Goal: Navigation & Orientation: Find specific page/section

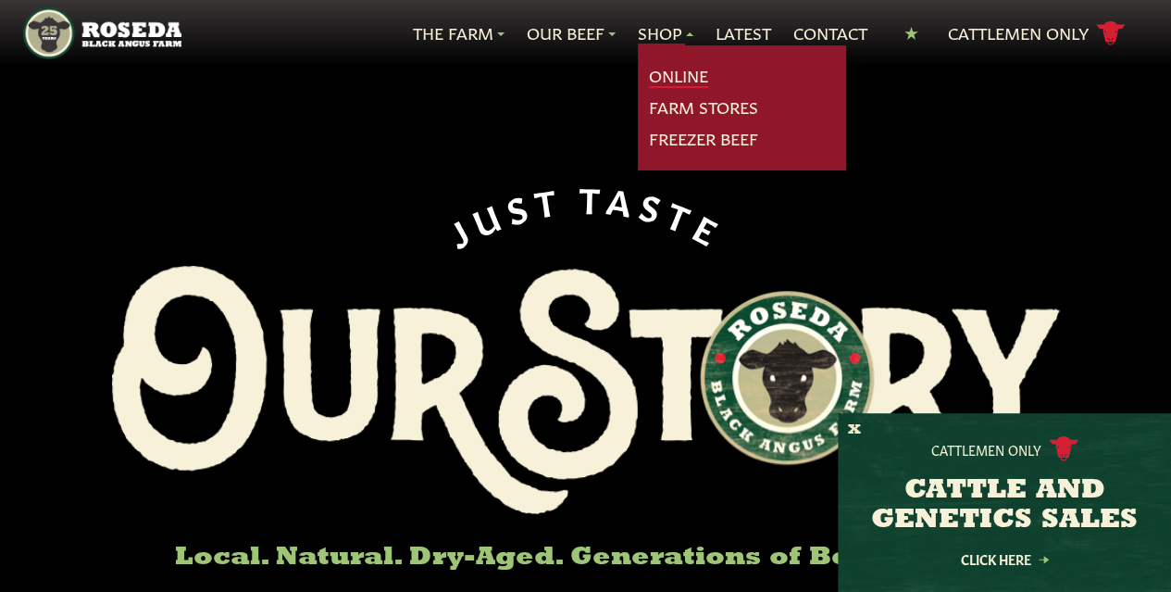
click at [669, 72] on link "Online" at bounding box center [678, 76] width 59 height 24
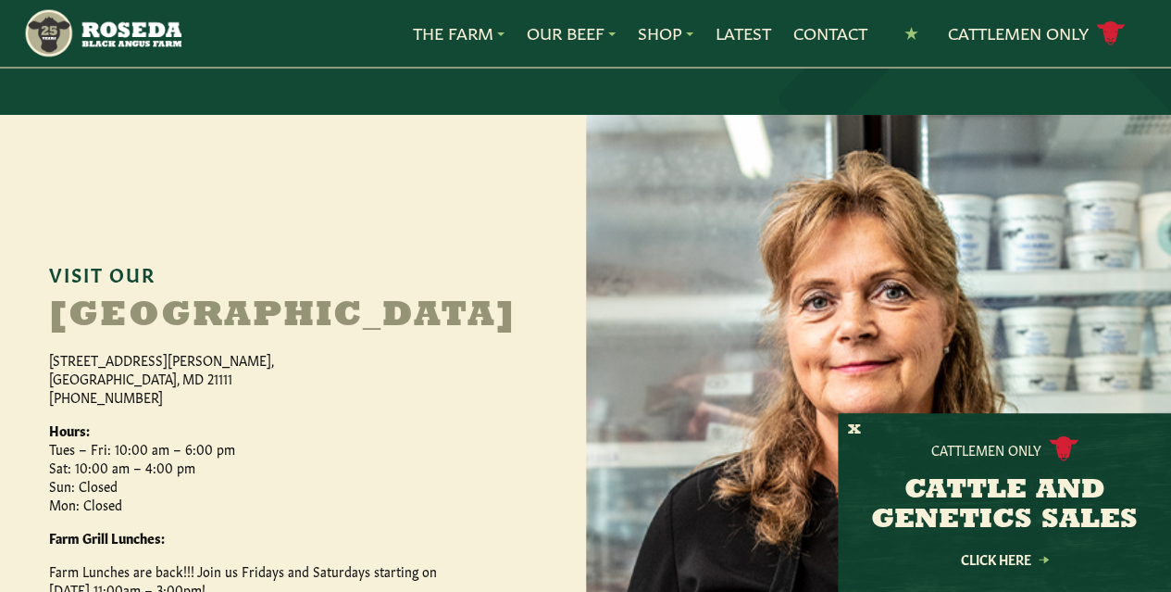
scroll to position [741, 0]
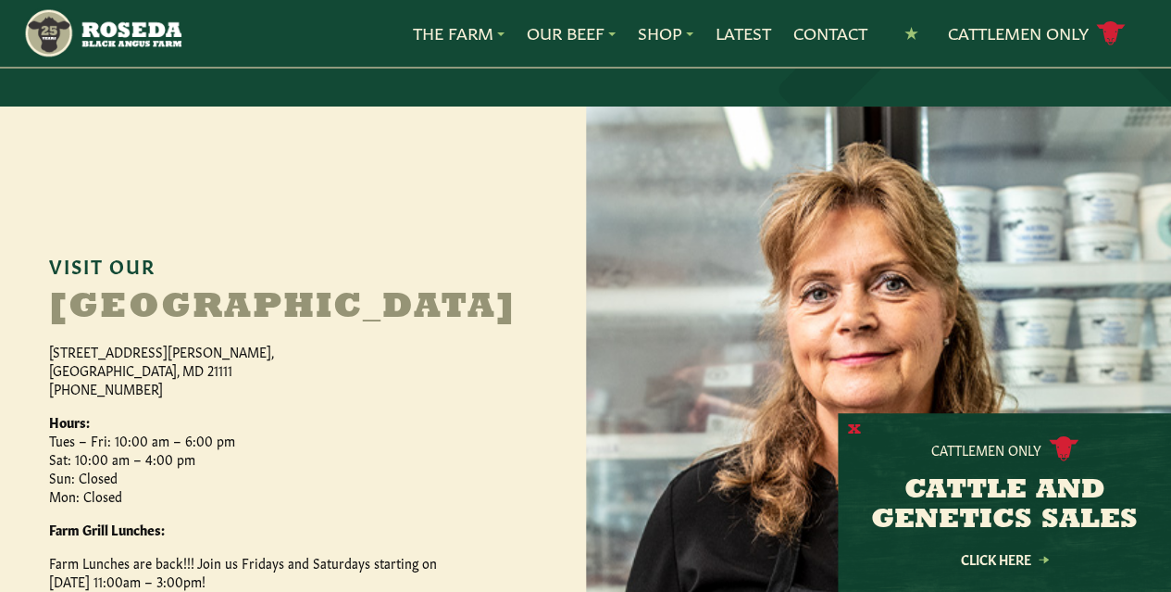
click at [854, 424] on button "X" at bounding box center [854, 429] width 13 height 19
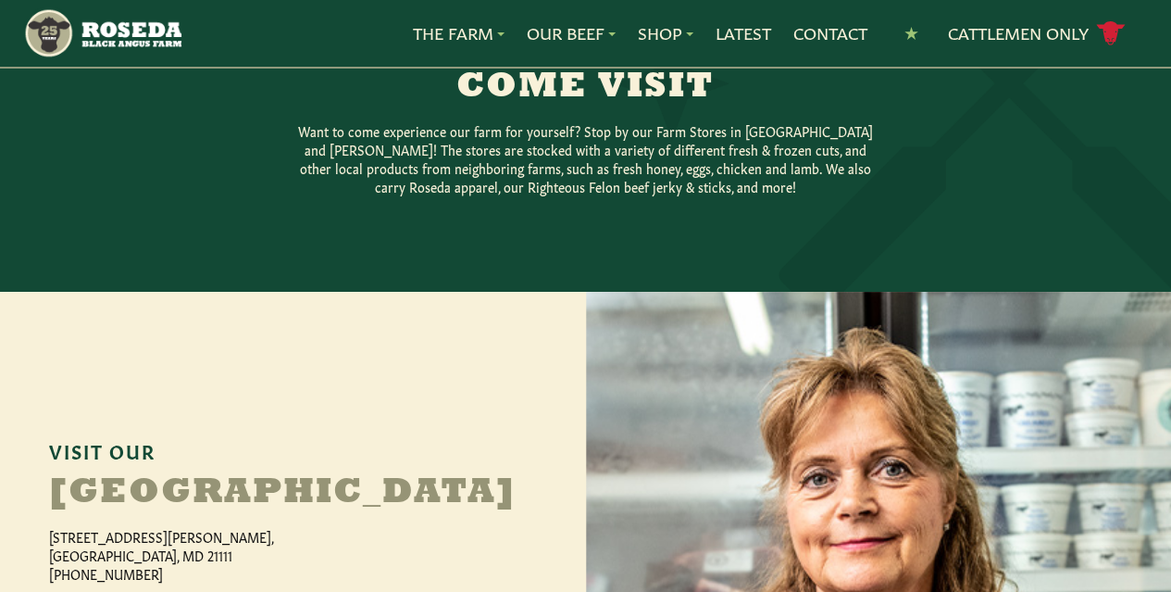
scroll to position [185, 0]
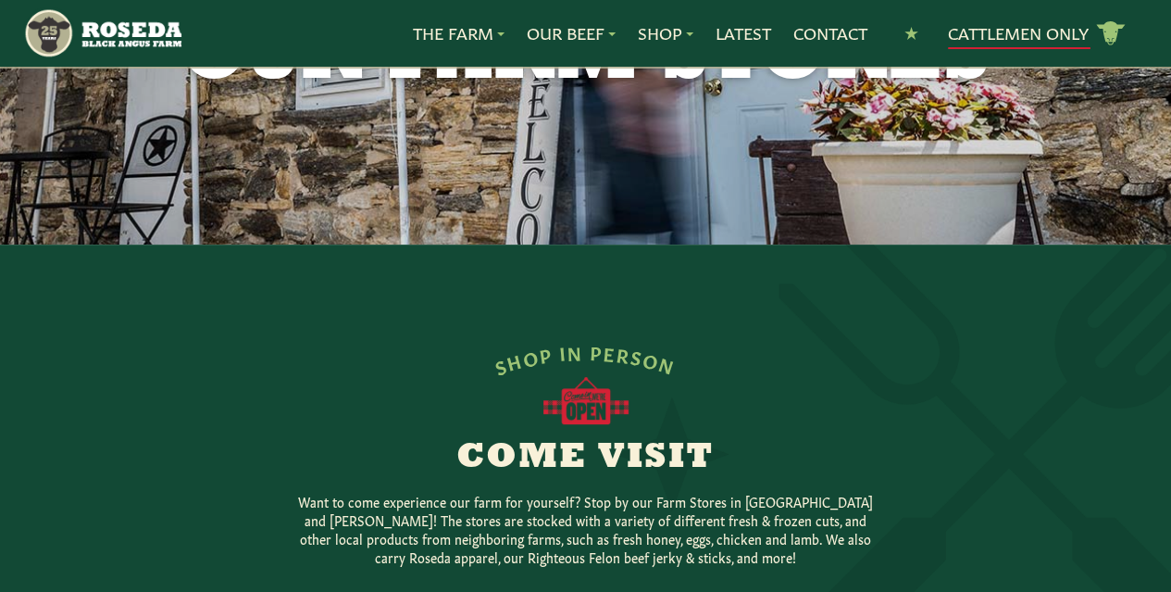
click at [993, 35] on link "Cattlemen Only cattle icon copy Created with Sketch." at bounding box center [1037, 34] width 178 height 32
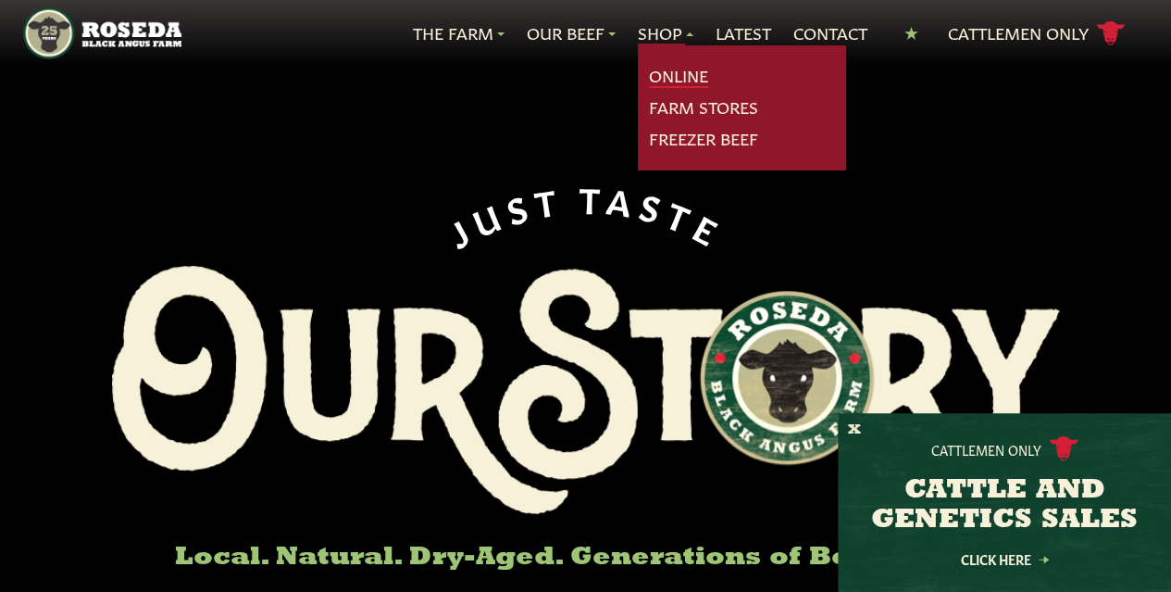
click at [652, 77] on link "Online" at bounding box center [678, 76] width 59 height 24
click at [674, 128] on link "Freezer Beef" at bounding box center [703, 139] width 109 height 24
click at [670, 81] on link "Online" at bounding box center [678, 76] width 59 height 24
